Goal: Transaction & Acquisition: Book appointment/travel/reservation

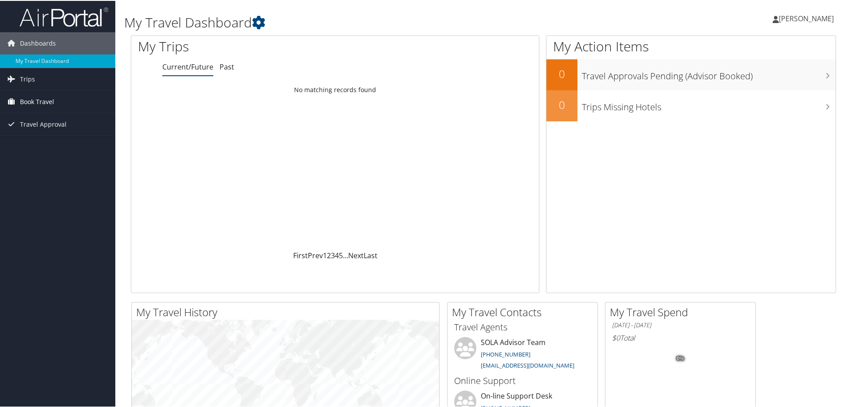
click at [46, 100] on span "Book Travel" at bounding box center [37, 101] width 34 height 22
click at [37, 133] on link "Book/Manage Online Trips" at bounding box center [57, 131] width 115 height 13
